Goal: Communication & Community: Answer question/provide support

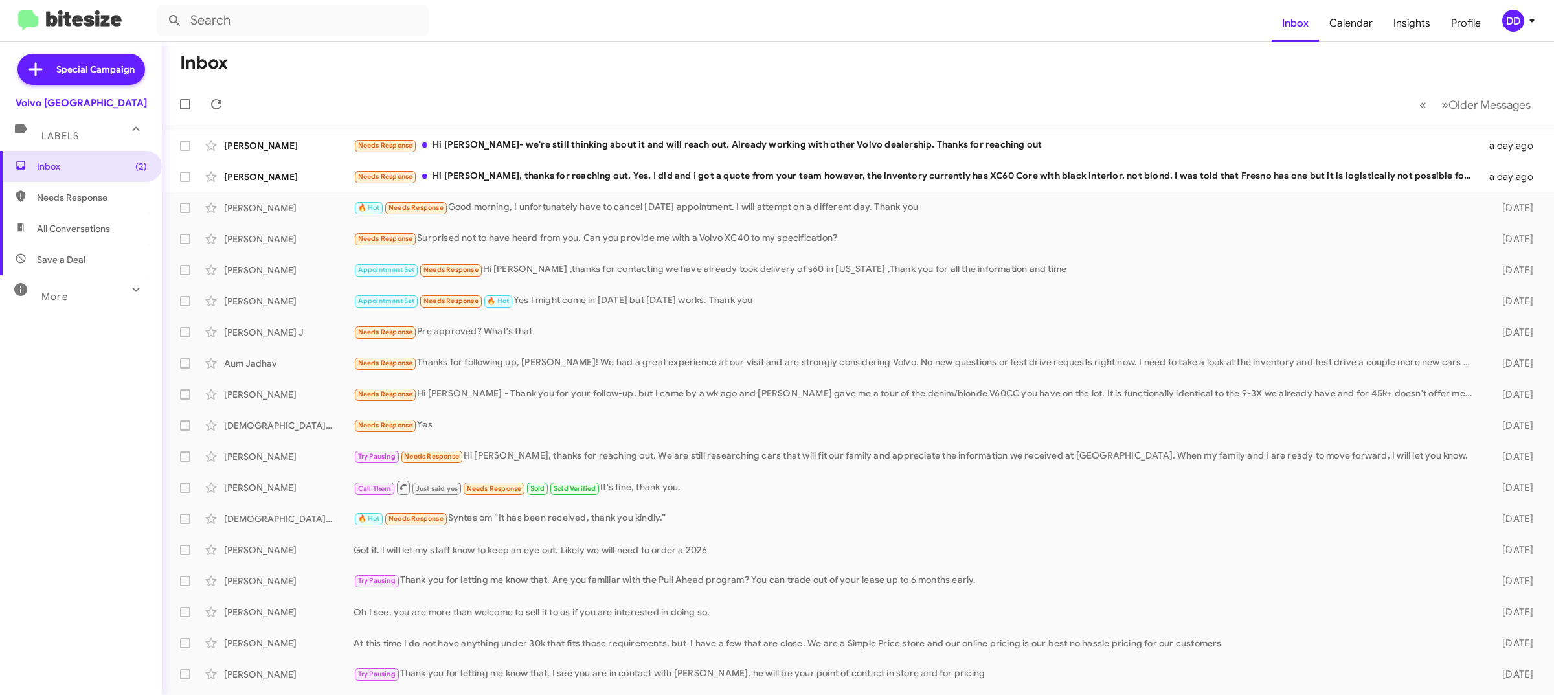
click at [730, 39] on mat-toolbar "Inbox Calendar Insights Profile DD" at bounding box center [777, 20] width 1554 height 41
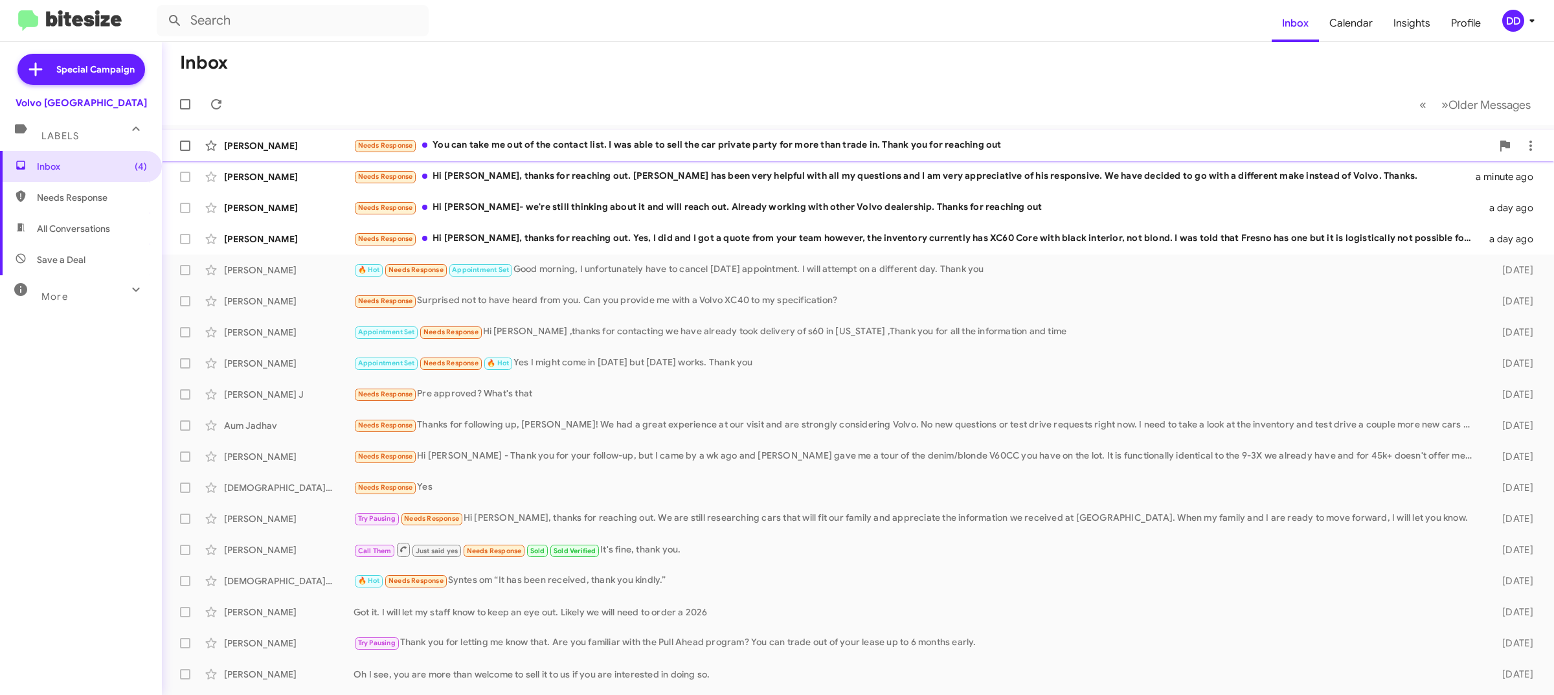
click at [604, 138] on div "Needs Response You can take me out of the contact list. I was able to sell the …" at bounding box center [922, 145] width 1138 height 15
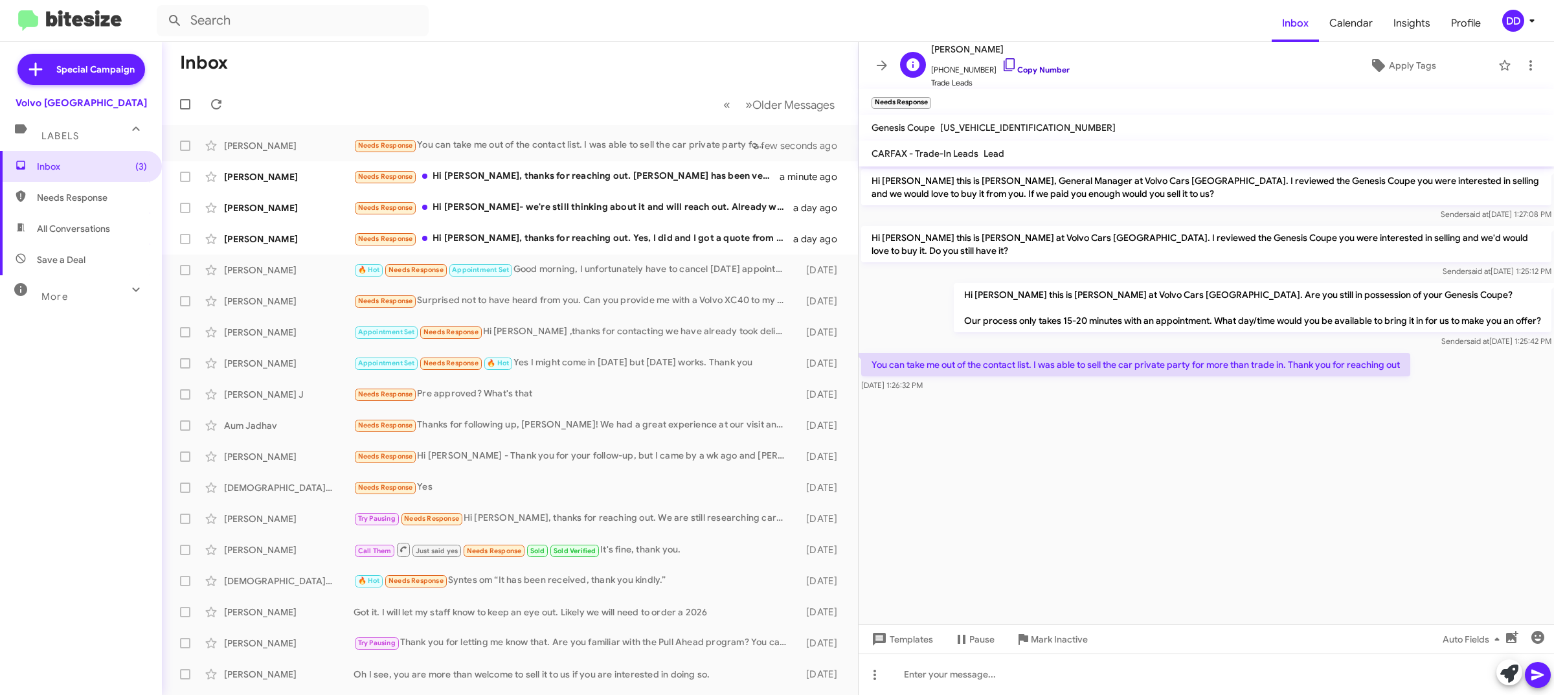
click at [1027, 67] on link "Copy Number" at bounding box center [1035, 70] width 68 height 10
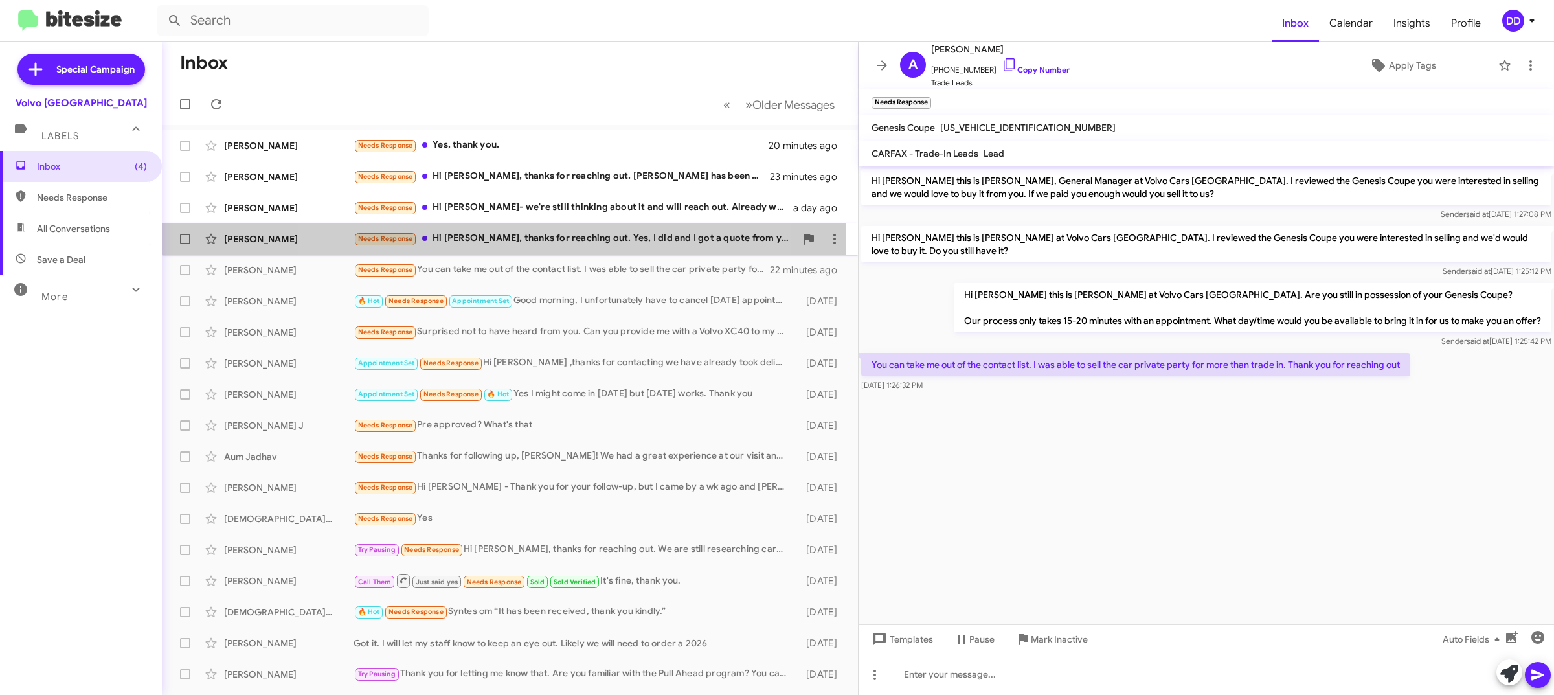
click at [489, 238] on div "Needs Response Hi [PERSON_NAME], thanks for reaching out. Yes, I did and I got …" at bounding box center [574, 238] width 442 height 15
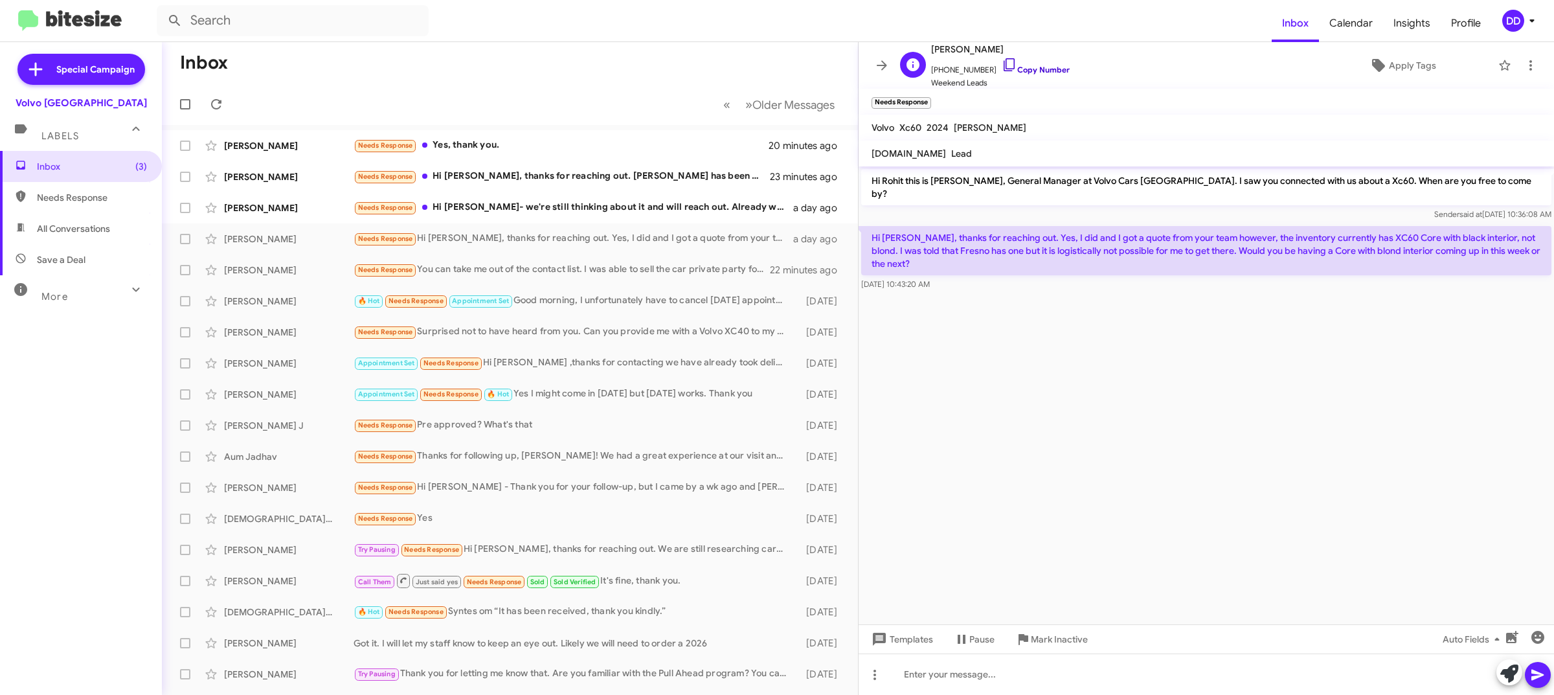
click at [1043, 66] on link "Copy Number" at bounding box center [1035, 70] width 68 height 10
click at [626, 202] on div "Needs Response Hi [PERSON_NAME]- we're still thinking about it and will reach o…" at bounding box center [574, 207] width 442 height 15
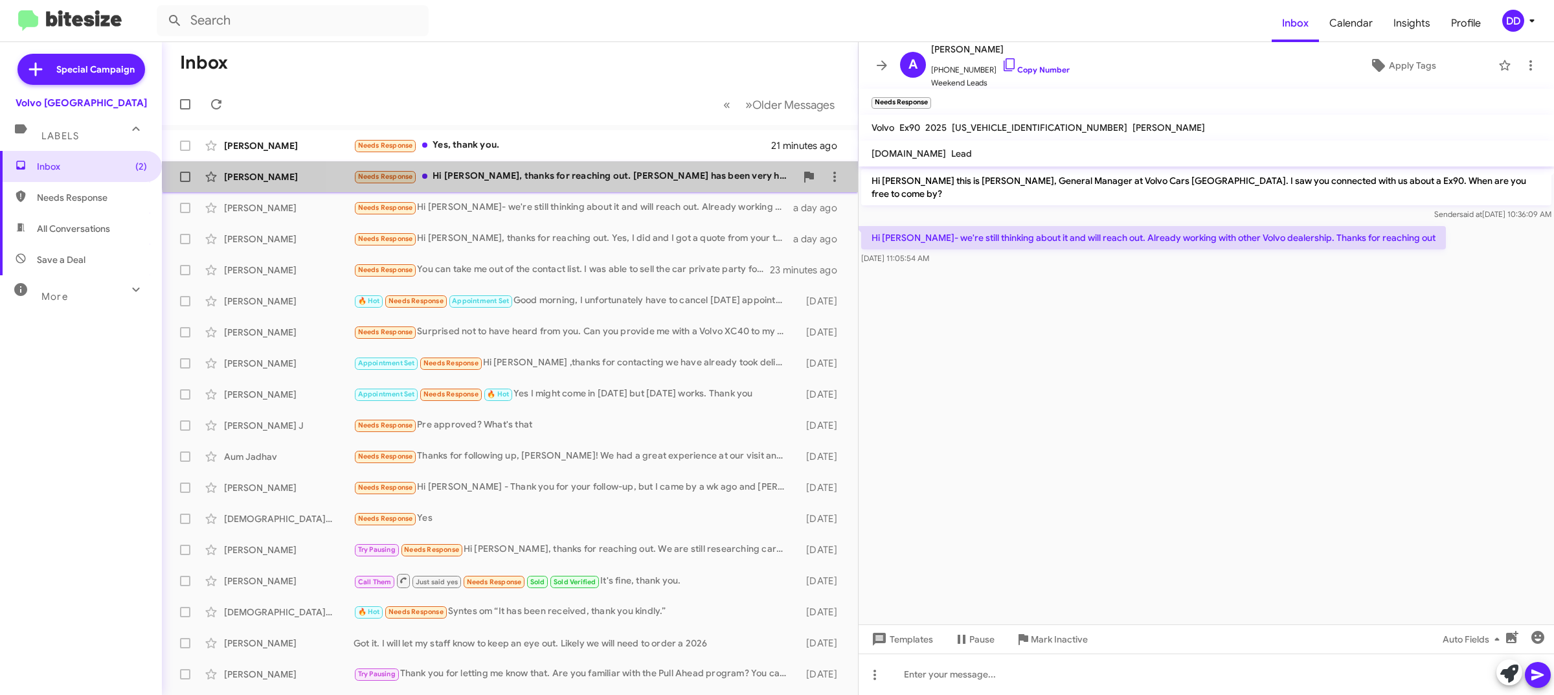
click at [531, 167] on div "[PERSON_NAME] Needs Response Hi [PERSON_NAME], thanks for reaching out. [PERSON…" at bounding box center [509, 177] width 675 height 26
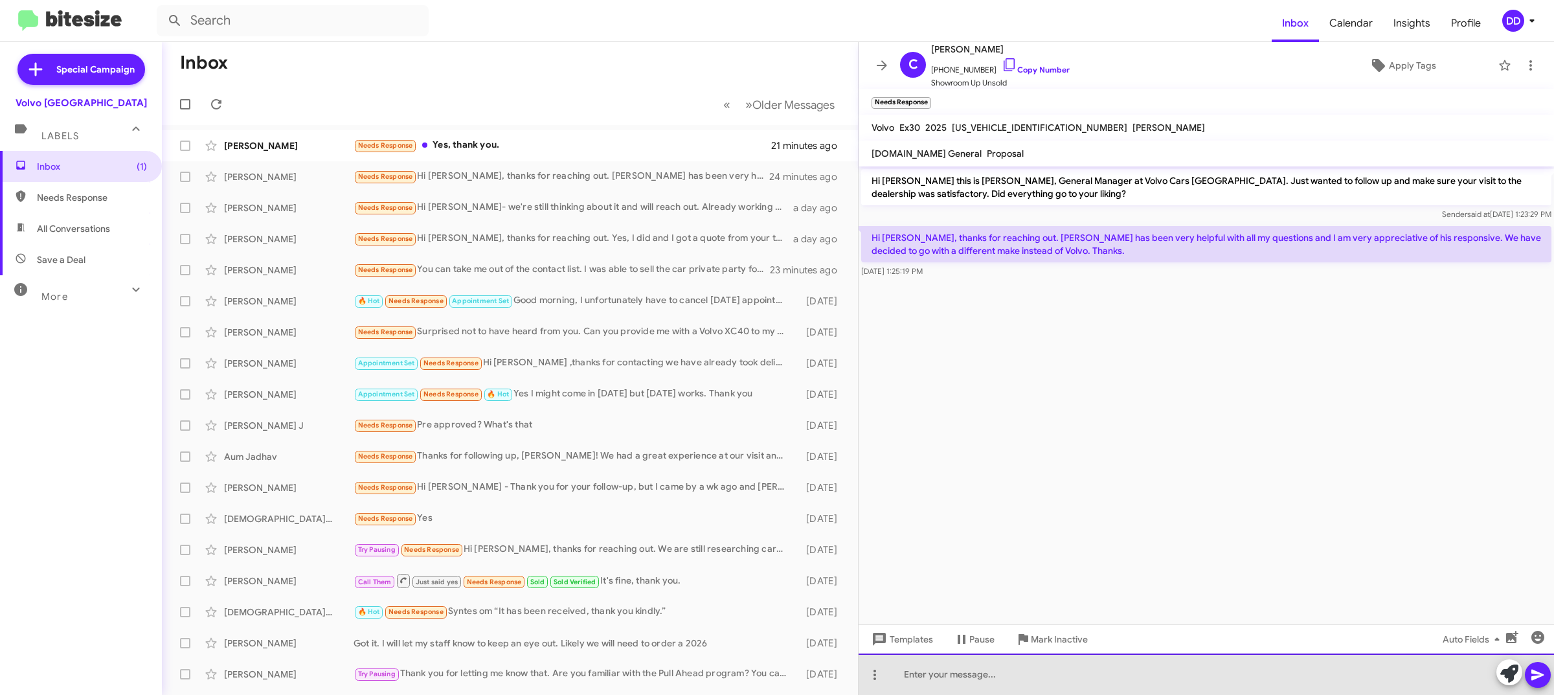
click at [1069, 670] on div at bounding box center [1205, 673] width 695 height 41
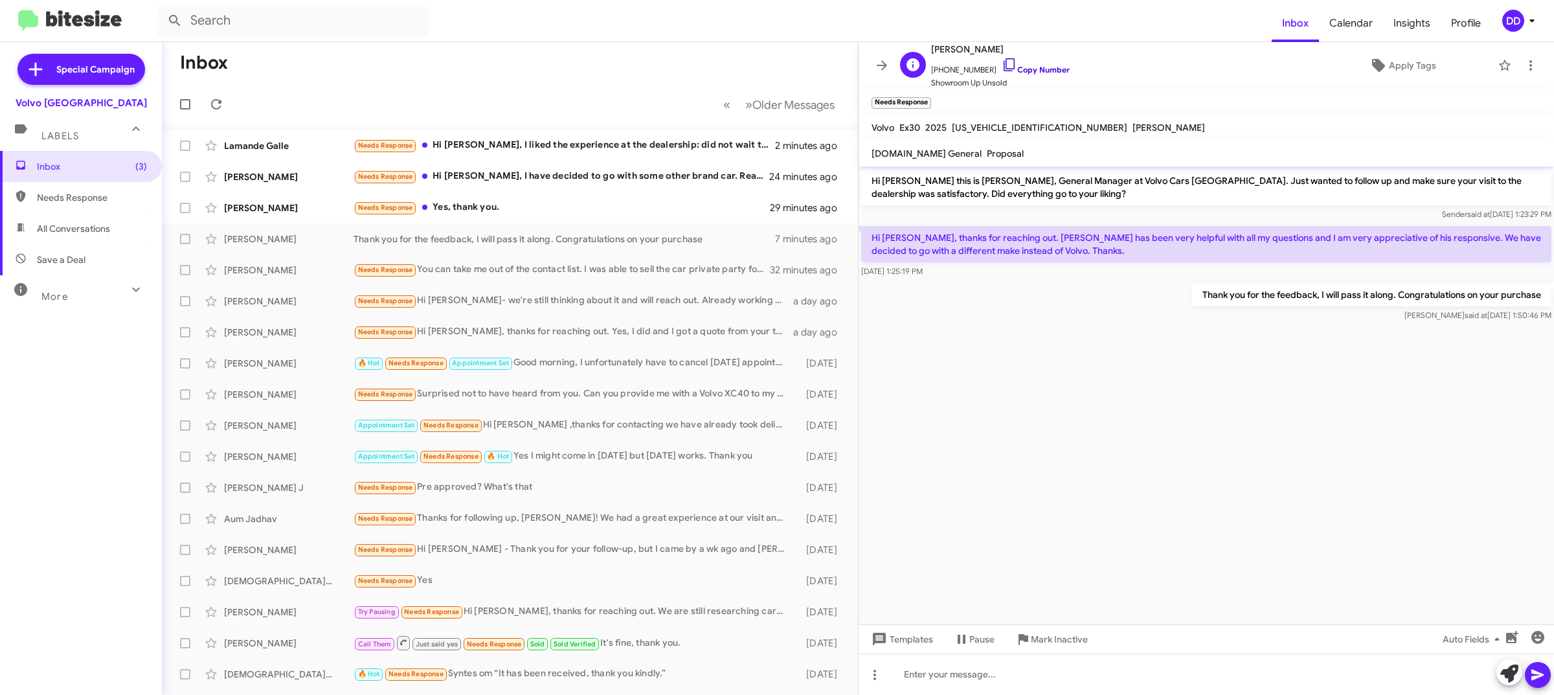
click at [1031, 69] on link "Copy Number" at bounding box center [1035, 70] width 68 height 10
click at [544, 208] on div "Needs Response Yes, thank you." at bounding box center [574, 207] width 442 height 15
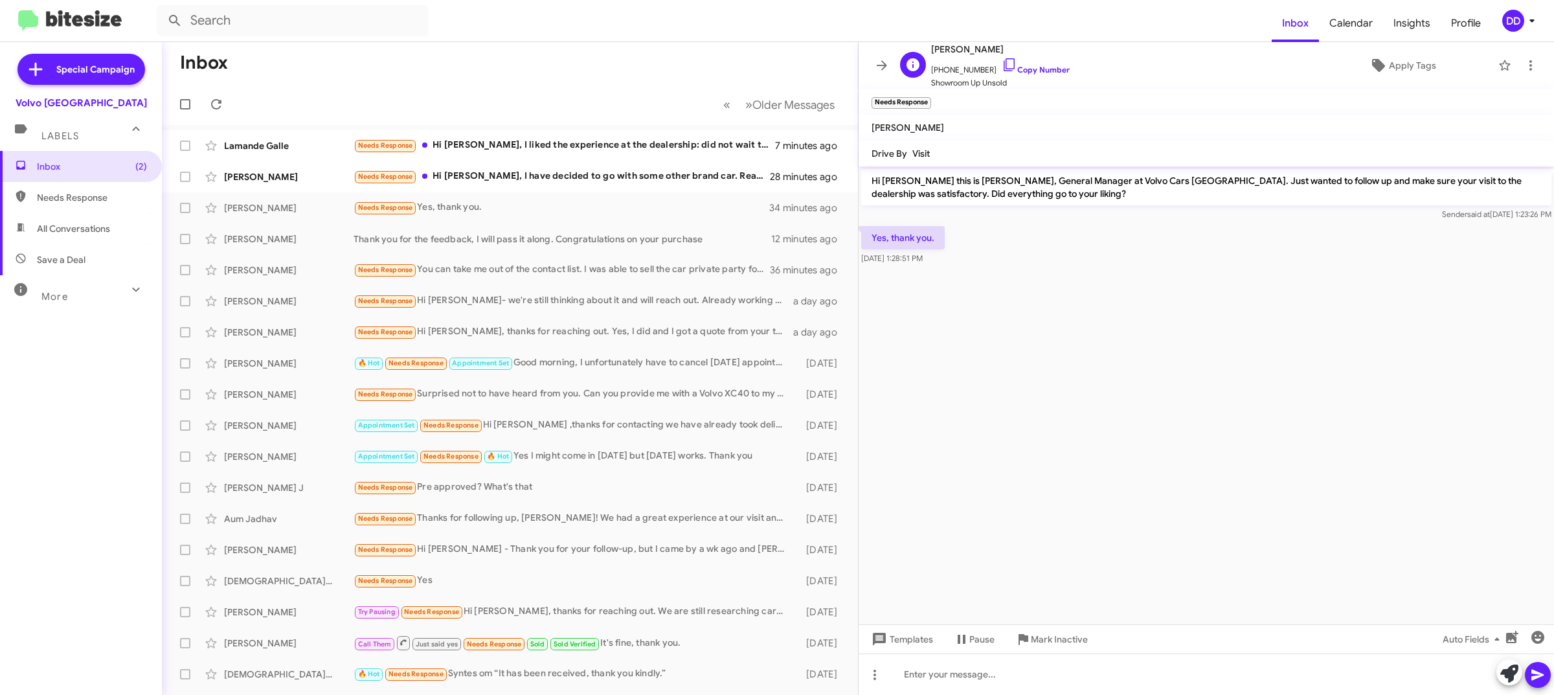
click at [1030, 63] on span "[PHONE_NUMBER] Copy Number" at bounding box center [1000, 66] width 139 height 19
click at [1041, 72] on link "Copy Number" at bounding box center [1035, 70] width 68 height 10
click at [1073, 671] on div at bounding box center [1205, 673] width 695 height 41
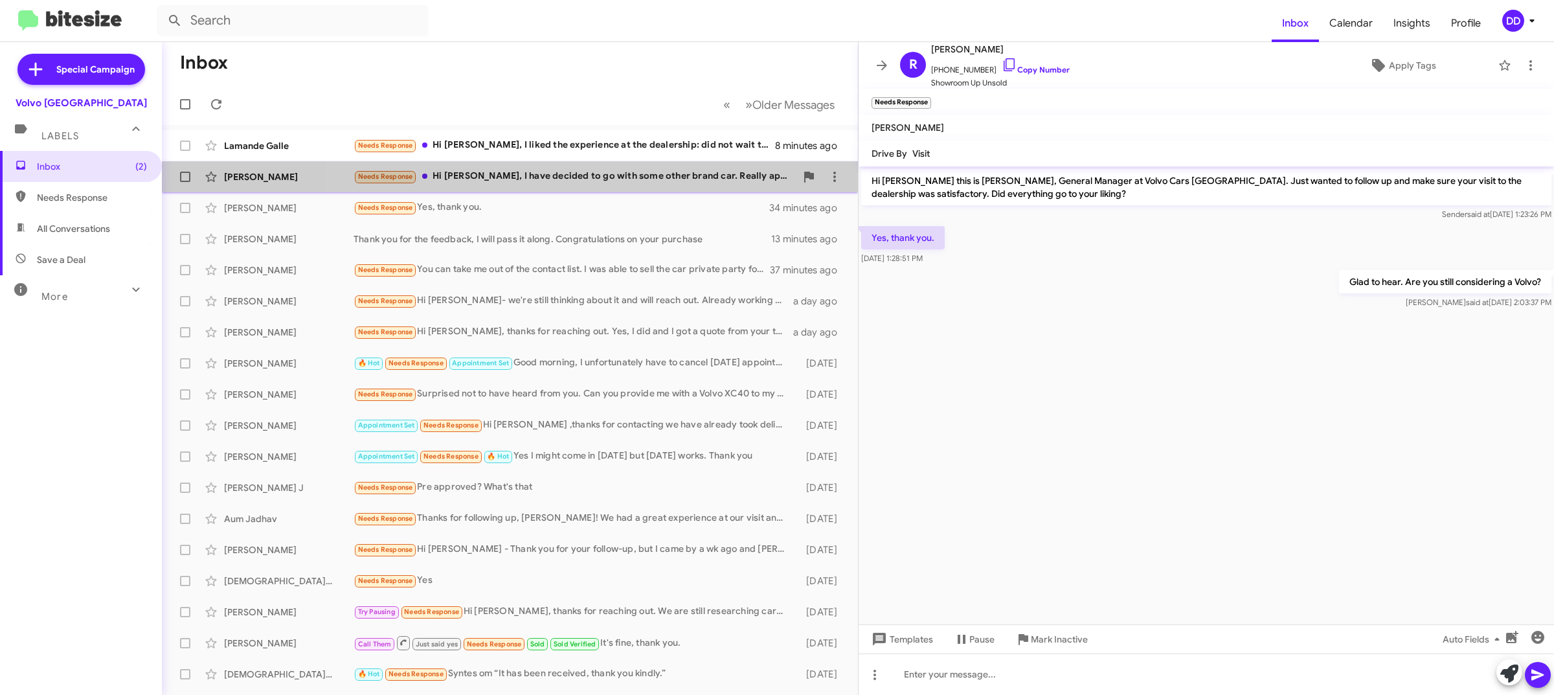
click at [610, 173] on div "Needs Response Hi [PERSON_NAME], I have decided to go with some other brand car…" at bounding box center [574, 176] width 442 height 15
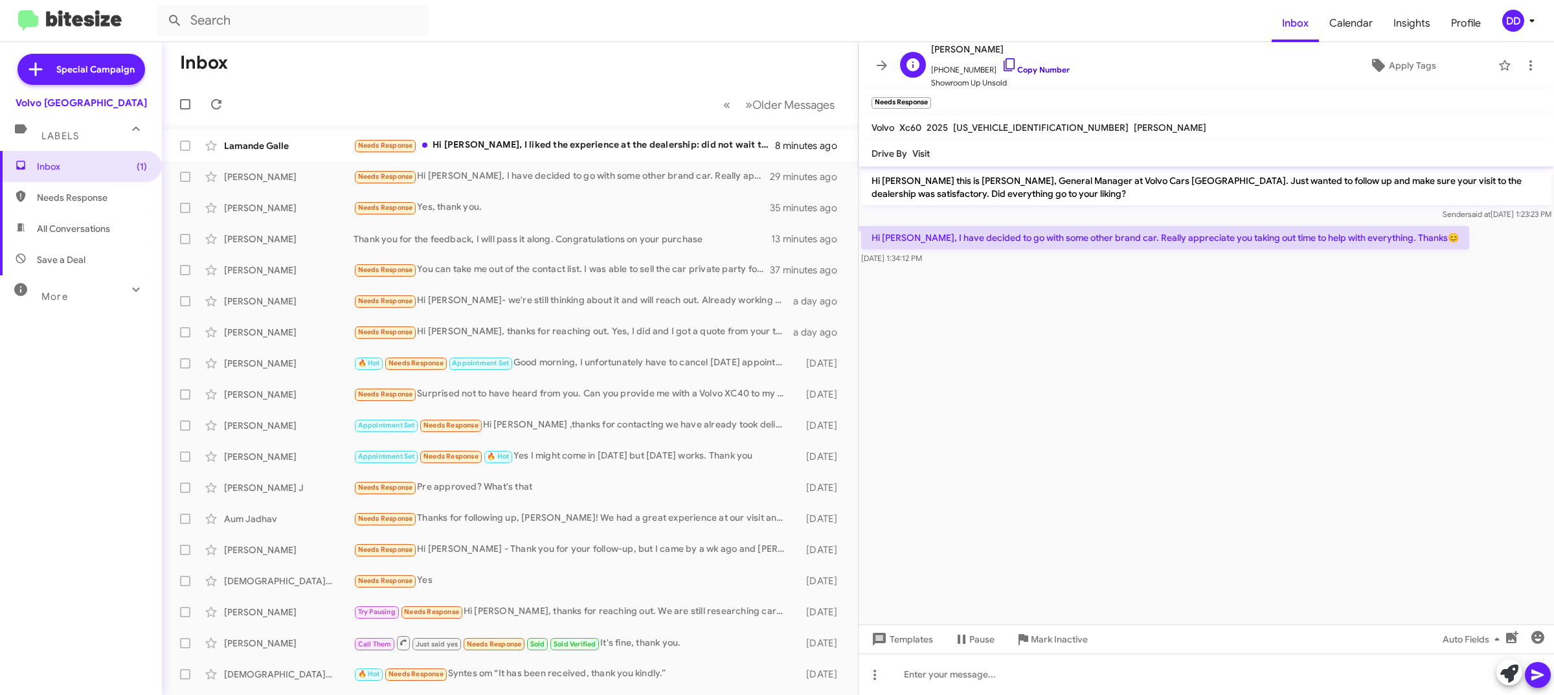
click at [1026, 68] on link "Copy Number" at bounding box center [1035, 70] width 68 height 10
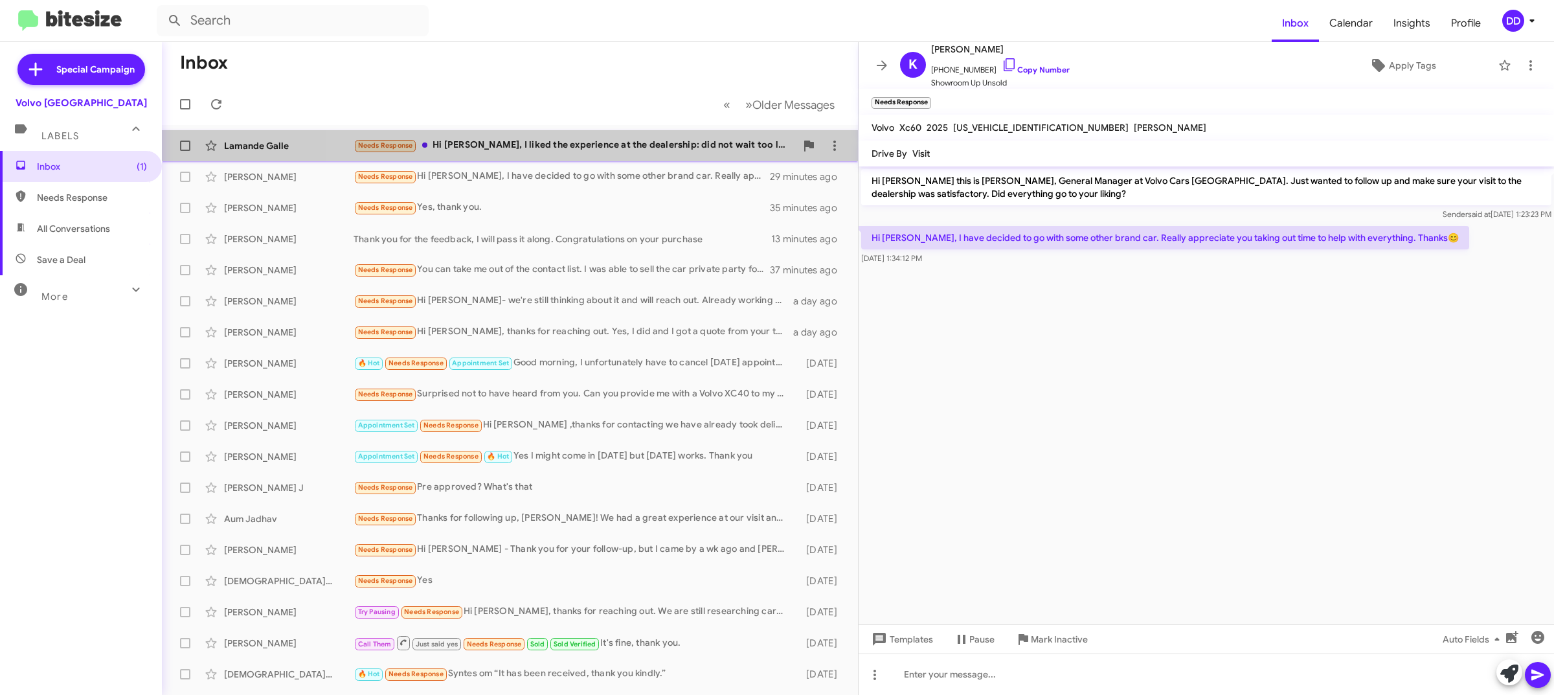
click at [531, 140] on div "Needs Response Hi [PERSON_NAME], I liked the experience at the dealership: did …" at bounding box center [574, 145] width 442 height 15
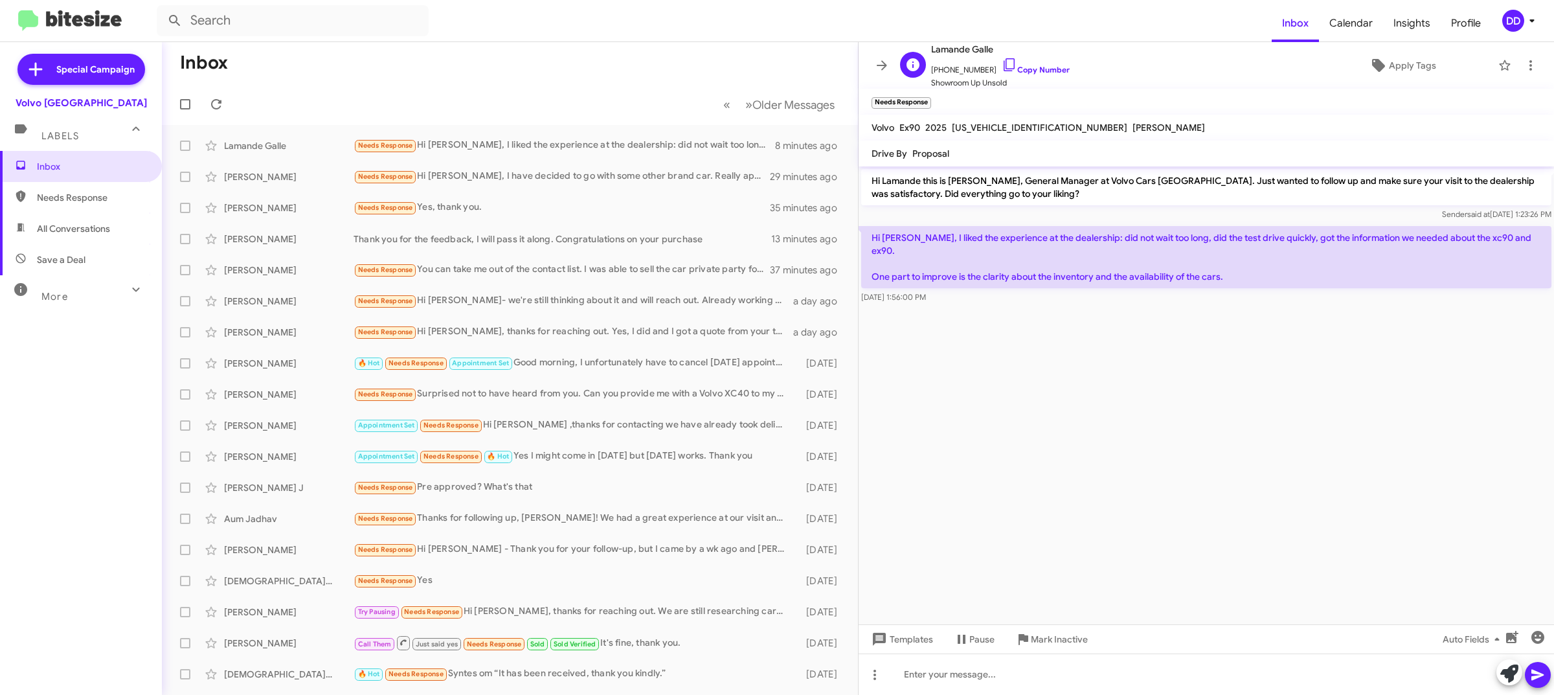
click at [1038, 62] on span "[PHONE_NUMBER] Copy Number" at bounding box center [1000, 66] width 139 height 19
click at [1038, 69] on link "Copy Number" at bounding box center [1035, 70] width 68 height 10
click at [1185, 680] on div at bounding box center [1205, 673] width 695 height 41
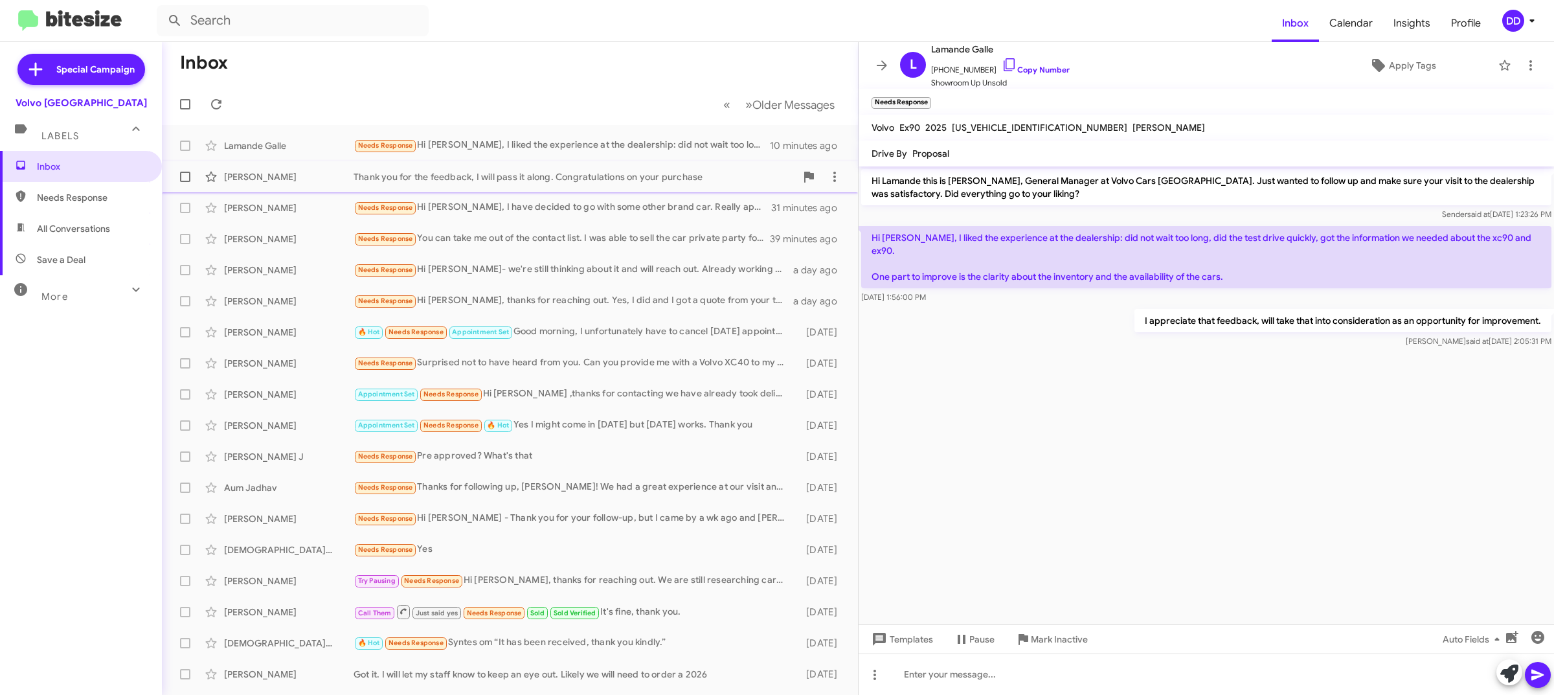
click at [473, 172] on div "Thank you for the feedback, I will pass it along. Congratulations on your purch…" at bounding box center [574, 176] width 442 height 13
